Goal: Download file/media

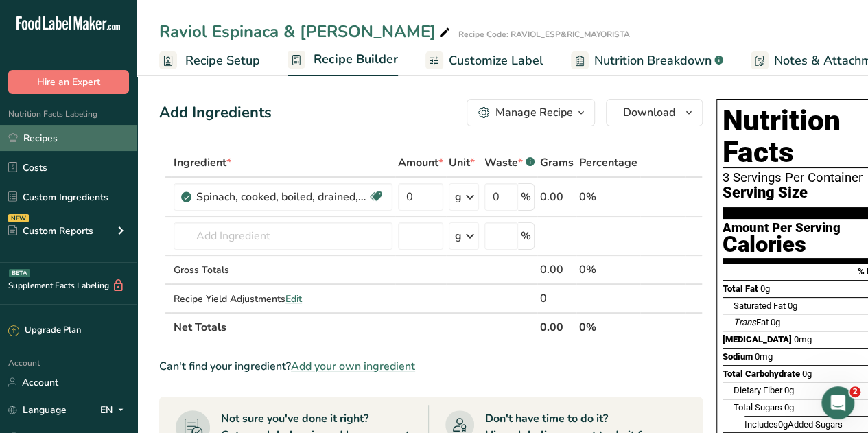
click at [39, 140] on link "Recipes" at bounding box center [68, 138] width 137 height 26
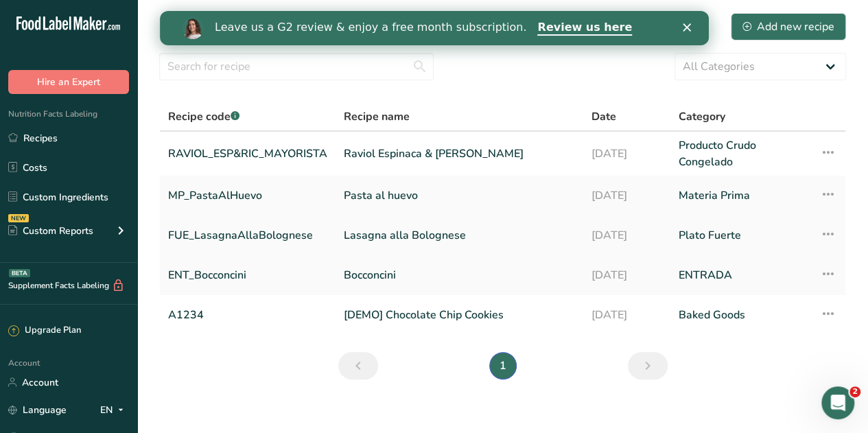
click at [388, 236] on link "Lasagna alla Bolognese" at bounding box center [459, 235] width 230 height 29
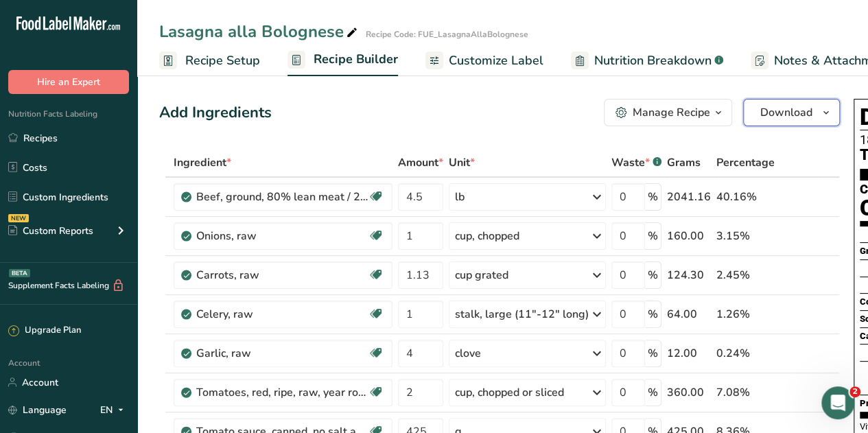
click at [818, 110] on span "button" at bounding box center [826, 112] width 16 height 16
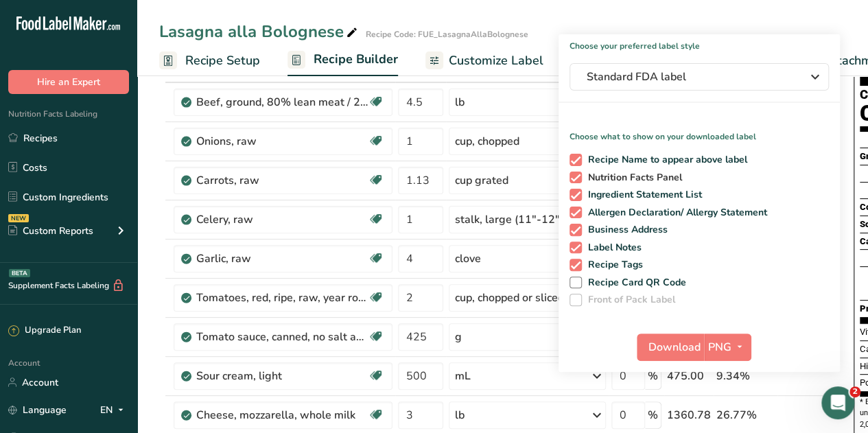
scroll to position [95, 0]
click at [672, 344] on span "Download" at bounding box center [674, 346] width 52 height 16
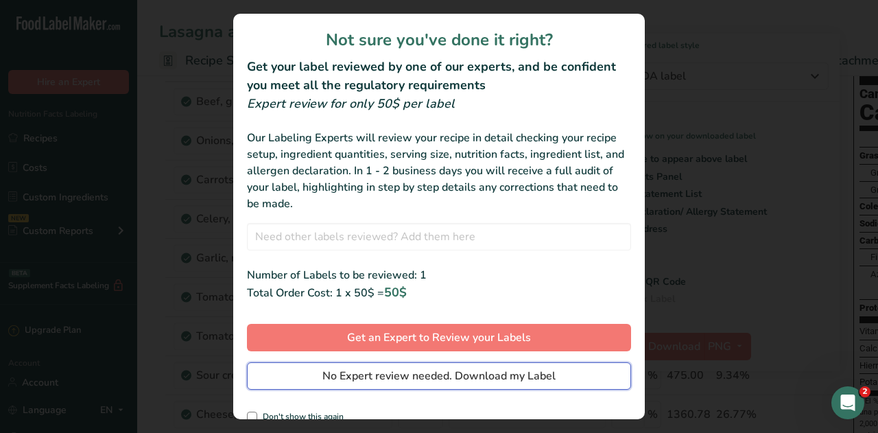
click at [437, 378] on span "No Expert review needed. Download my Label" at bounding box center [438, 376] width 233 height 16
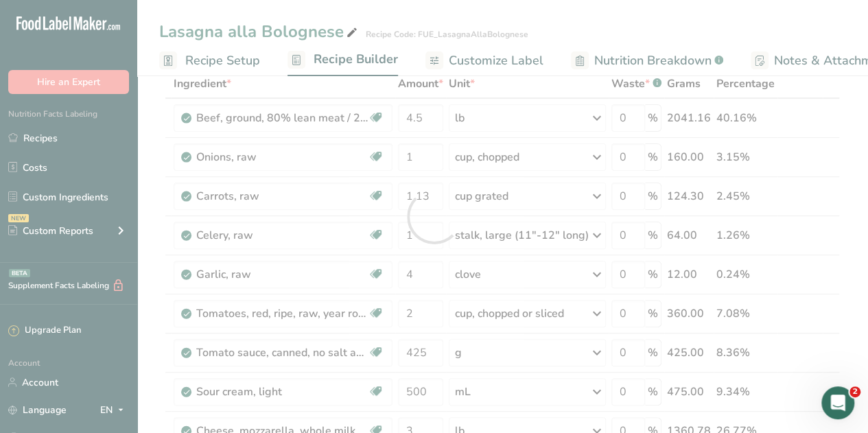
scroll to position [0, 0]
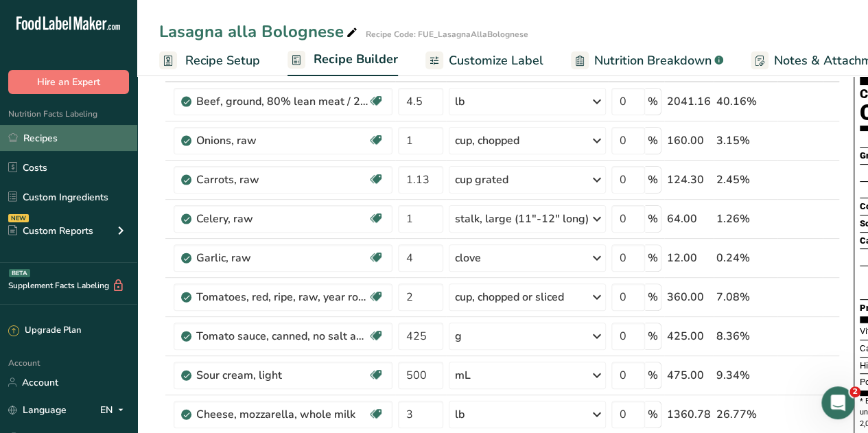
click at [34, 149] on link "Recipes" at bounding box center [68, 138] width 137 height 26
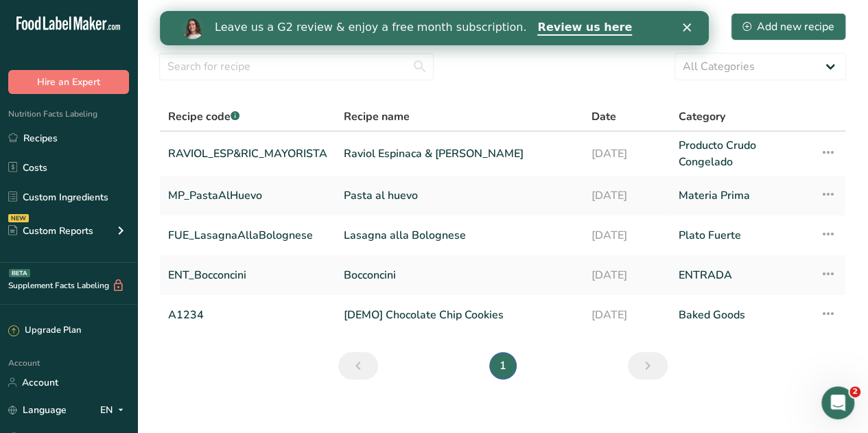
click at [147, 92] on section "Recipes (5) Add new recipe All Categories Baked Goods [GEOGRAPHIC_DATA] Confect…" at bounding box center [502, 200] width 730 height 401
click at [433, 169] on td "Raviol Espinaca & [PERSON_NAME]" at bounding box center [458, 154] width 247 height 44
